Goal: Task Accomplishment & Management: Manage account settings

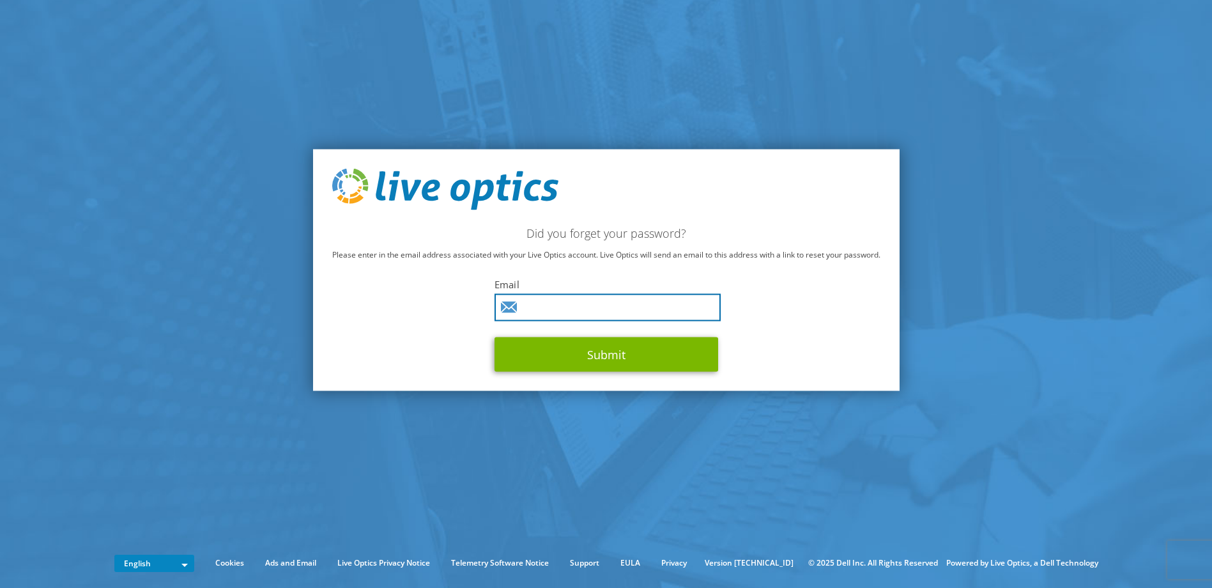
click at [593, 305] on input "text" at bounding box center [607, 307] width 226 height 27
paste input "[PERSON_NAME][EMAIL_ADDRESS][PERSON_NAME][DOMAIN_NAME]"
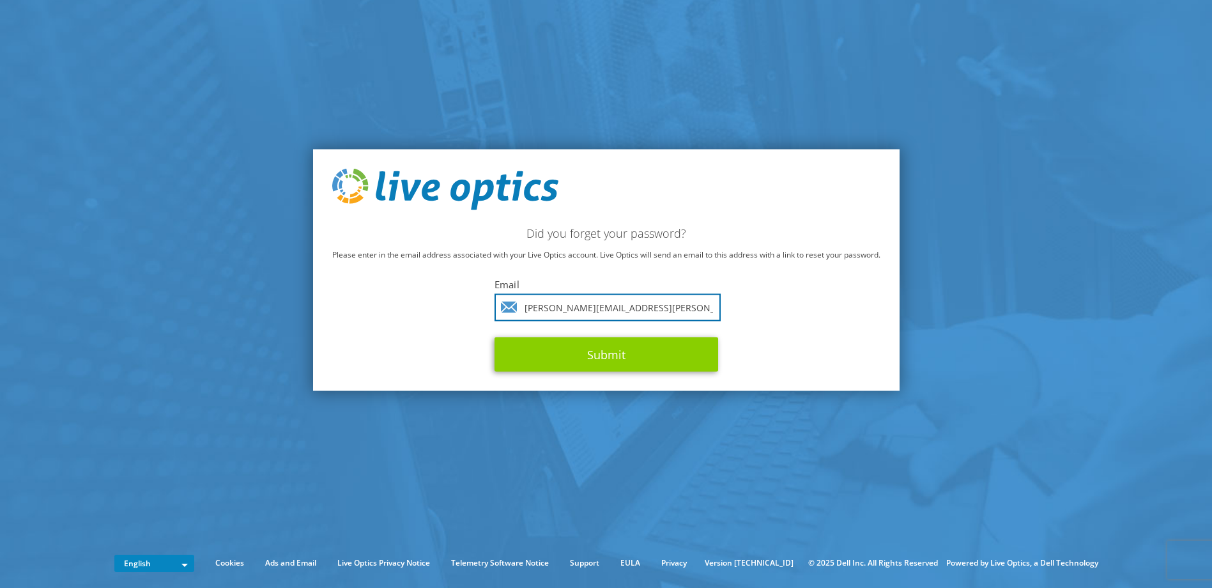
type input "[PERSON_NAME][EMAIL_ADDRESS][PERSON_NAME][DOMAIN_NAME]"
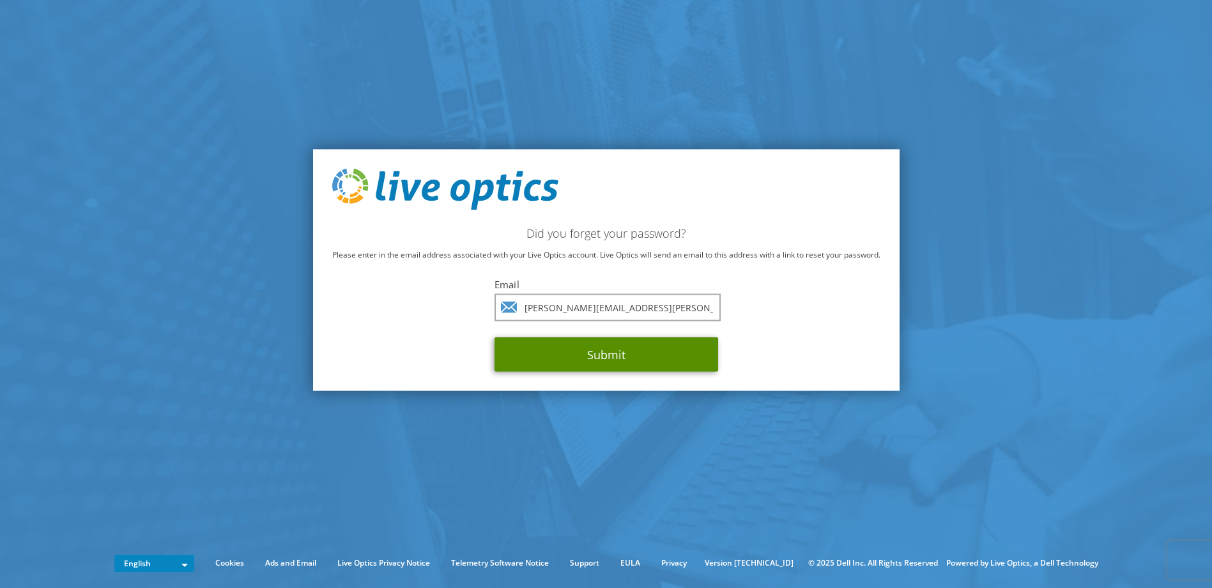
click at [587, 359] on button "Submit" at bounding box center [606, 354] width 224 height 34
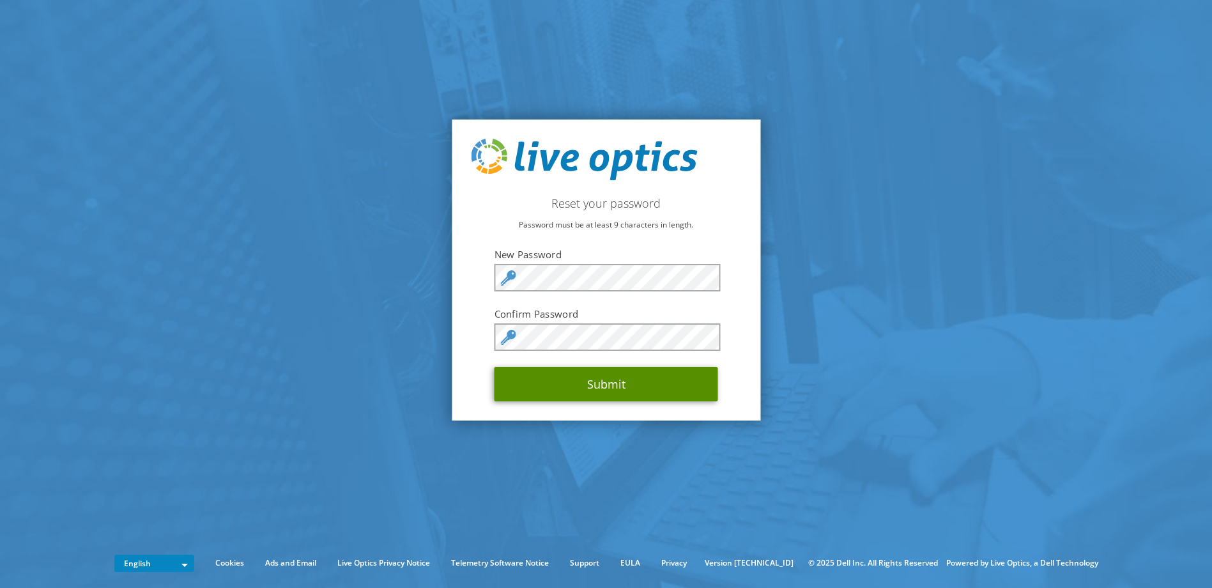
click at [602, 388] on button "Submit" at bounding box center [606, 384] width 224 height 34
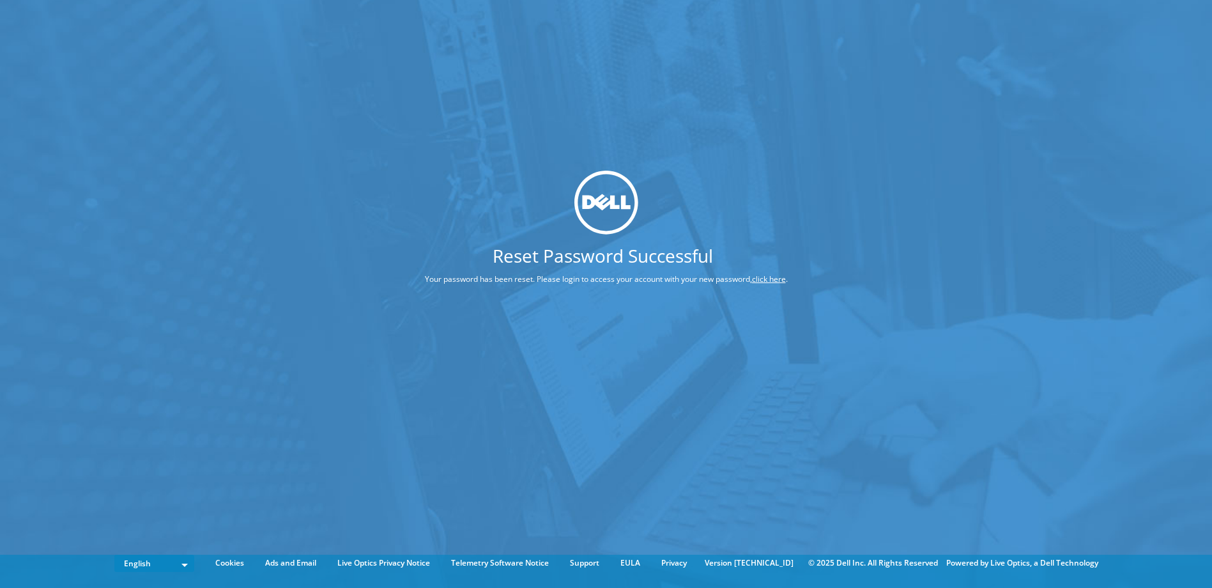
click at [584, 361] on div "Reset Password Successful Your password has been reset. Please login to access …" at bounding box center [606, 274] width 1212 height 549
click at [775, 278] on link "click here" at bounding box center [769, 278] width 34 height 11
